Goal: Find specific page/section: Find specific page/section

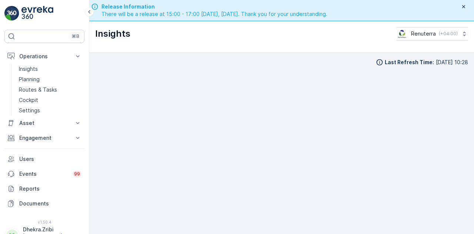
scroll to position [16, 0]
click at [57, 123] on p "Asset" at bounding box center [44, 122] width 50 height 7
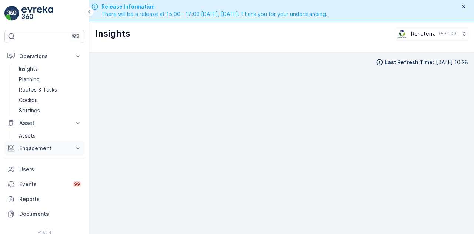
click at [56, 146] on p "Engagement" at bounding box center [44, 147] width 50 height 7
click at [50, 171] on link "Entities" at bounding box center [50, 171] width 69 height 10
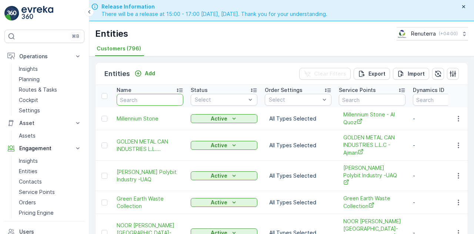
click at [164, 103] on input "text" at bounding box center [150, 100] width 67 height 12
type input "[PERSON_NAME]"
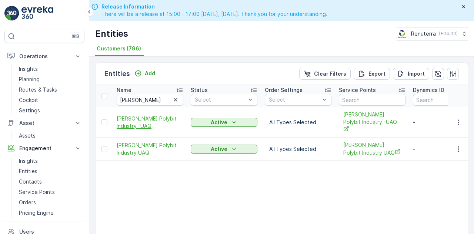
click at [142, 117] on span "[PERSON_NAME] Polybit Industry -UAQ" at bounding box center [150, 122] width 67 height 15
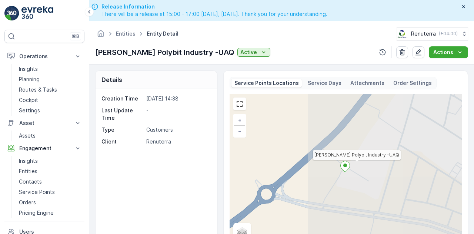
click at [362, 80] on p "Attachments" at bounding box center [367, 82] width 34 height 7
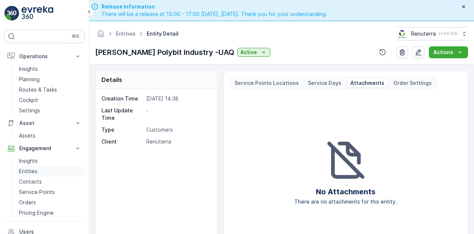
click at [37, 170] on link "Entities" at bounding box center [50, 171] width 69 height 10
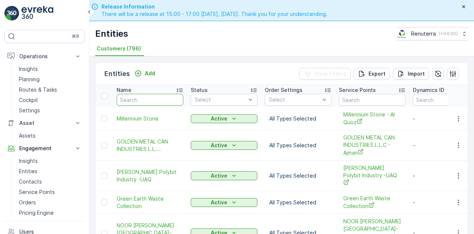
click at [144, 99] on input "text" at bounding box center [150, 100] width 67 height 12
type input "[PERSON_NAME]"
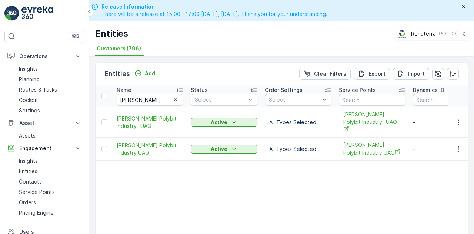
click at [120, 142] on span "[PERSON_NAME] Polybit Industry UAQ" at bounding box center [150, 149] width 67 height 15
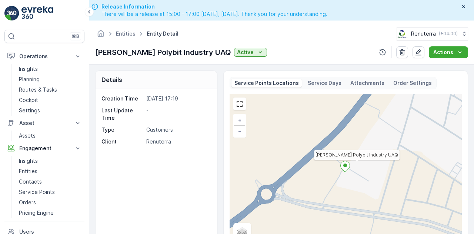
click at [358, 82] on p "Attachments" at bounding box center [367, 82] width 34 height 7
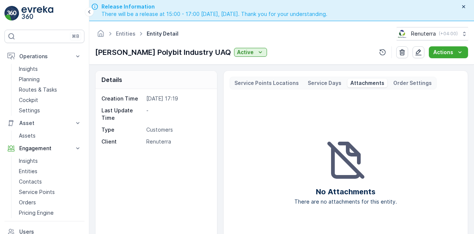
click at [325, 83] on p "Service Days" at bounding box center [325, 82] width 34 height 7
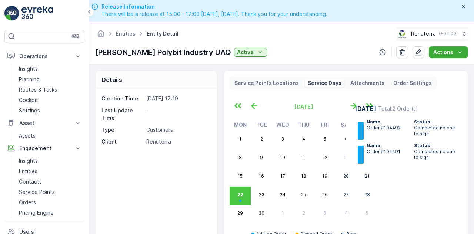
click at [405, 83] on p "Order Settings" at bounding box center [412, 82] width 39 height 7
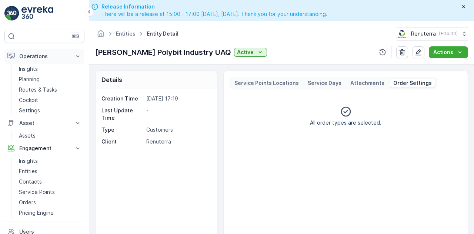
click at [42, 59] on p "Operations" at bounding box center [44, 56] width 50 height 7
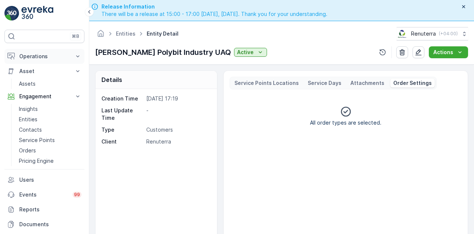
click at [42, 59] on p "Operations" at bounding box center [44, 56] width 50 height 7
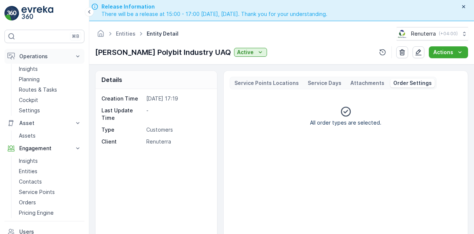
click at [42, 59] on p "Operations" at bounding box center [44, 56] width 50 height 7
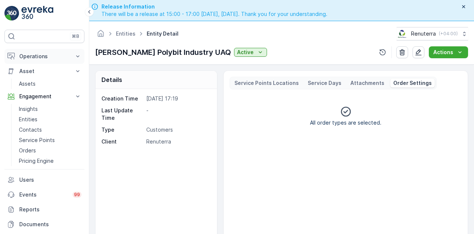
click at [39, 59] on p "Operations" at bounding box center [44, 56] width 50 height 7
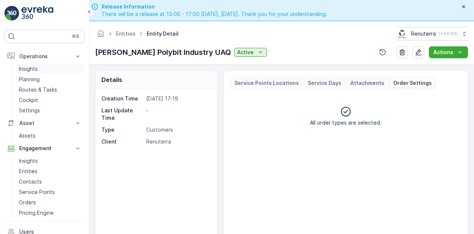
click at [30, 66] on p "Insights" at bounding box center [28, 68] width 19 height 7
